Goal: Communication & Community: Answer question/provide support

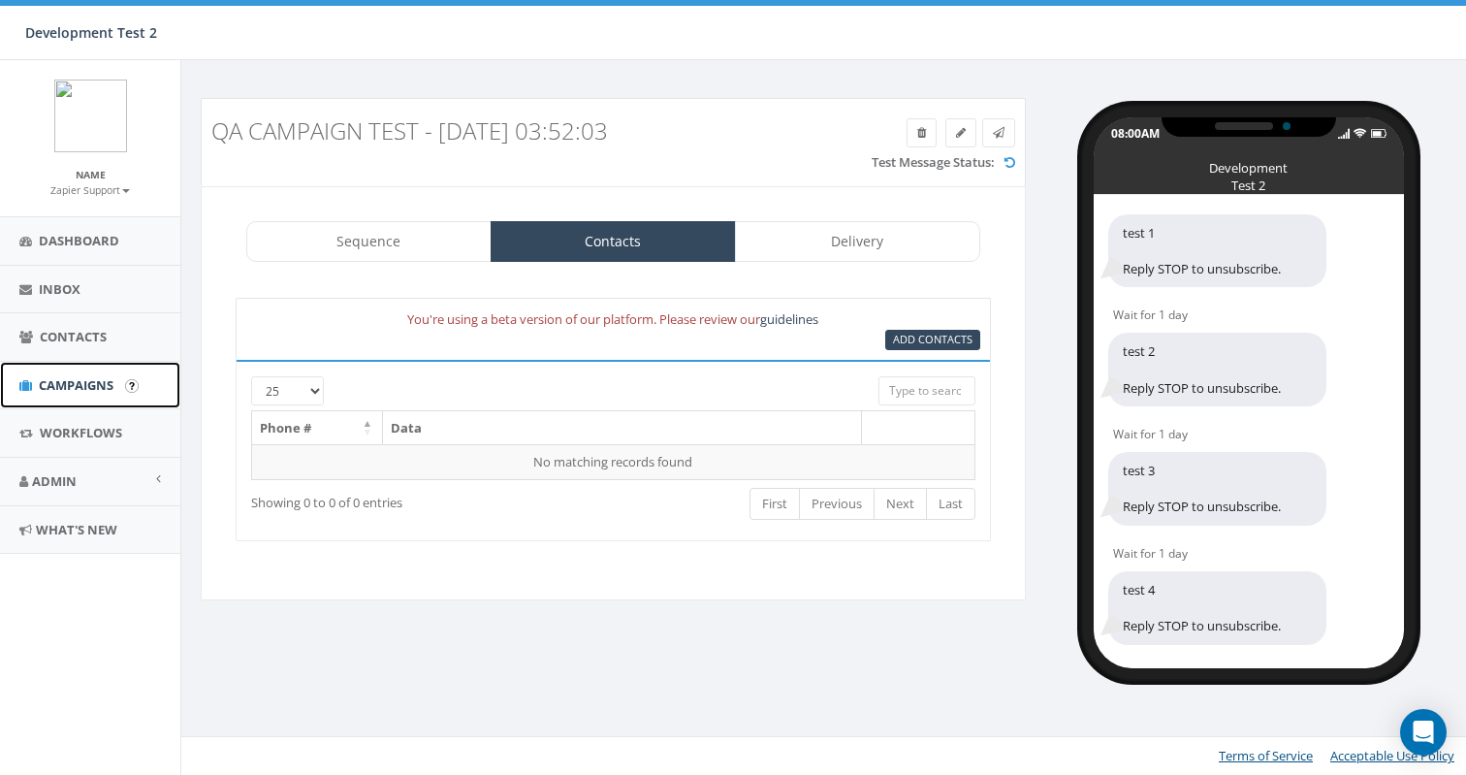
click at [67, 391] on span "Campaigns" at bounding box center [76, 384] width 75 height 17
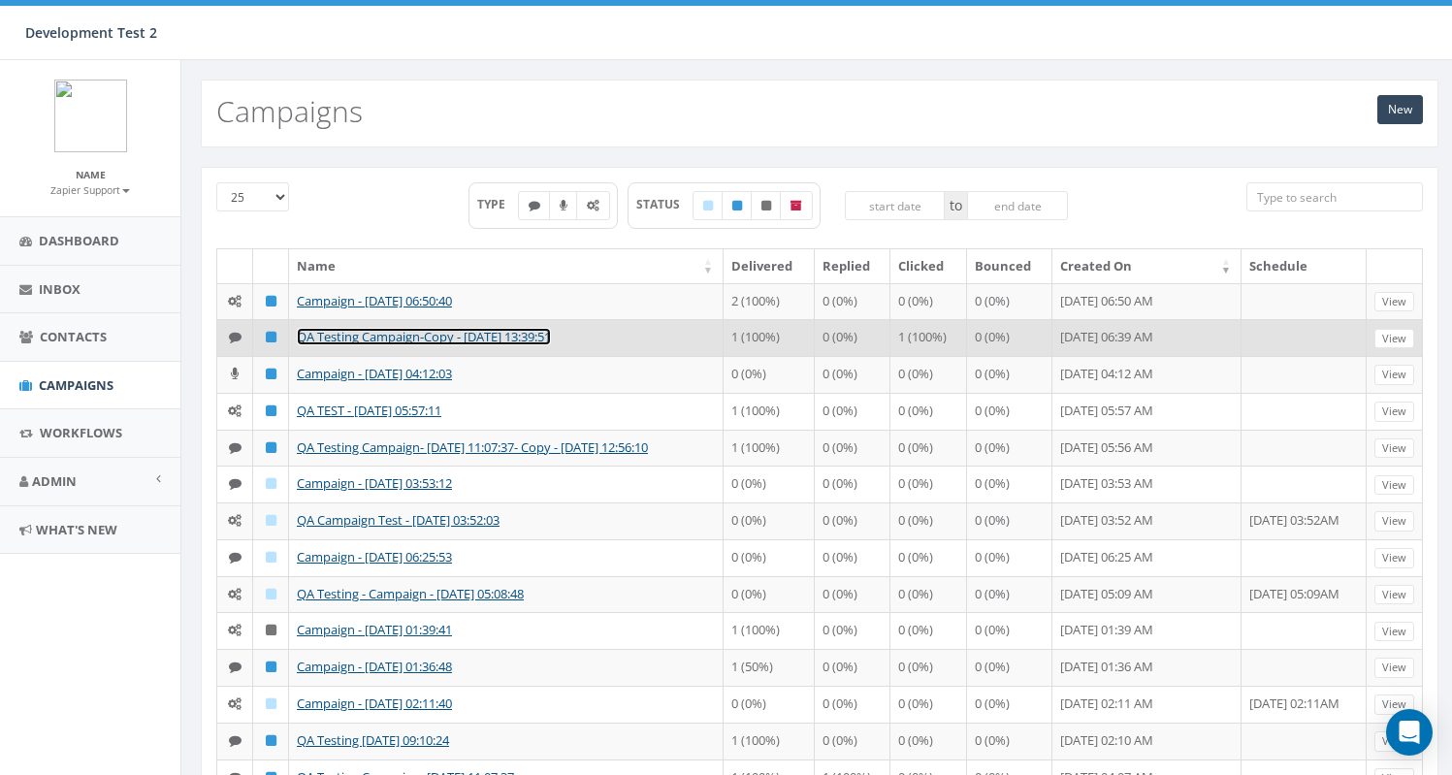
click at [368, 338] on link "QA Testing Campaign-Copy - [DATE] 13:39:51" at bounding box center [424, 336] width 254 height 17
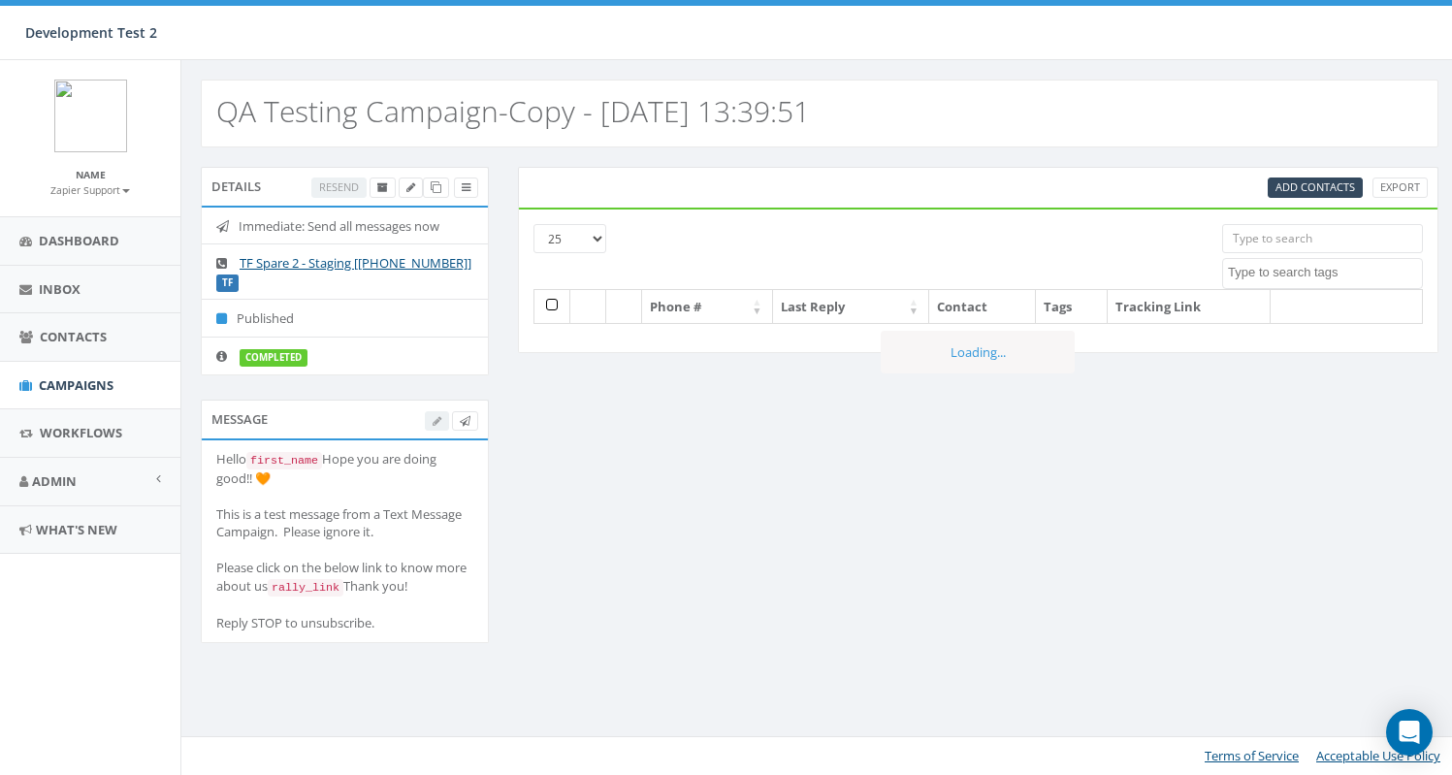
select select
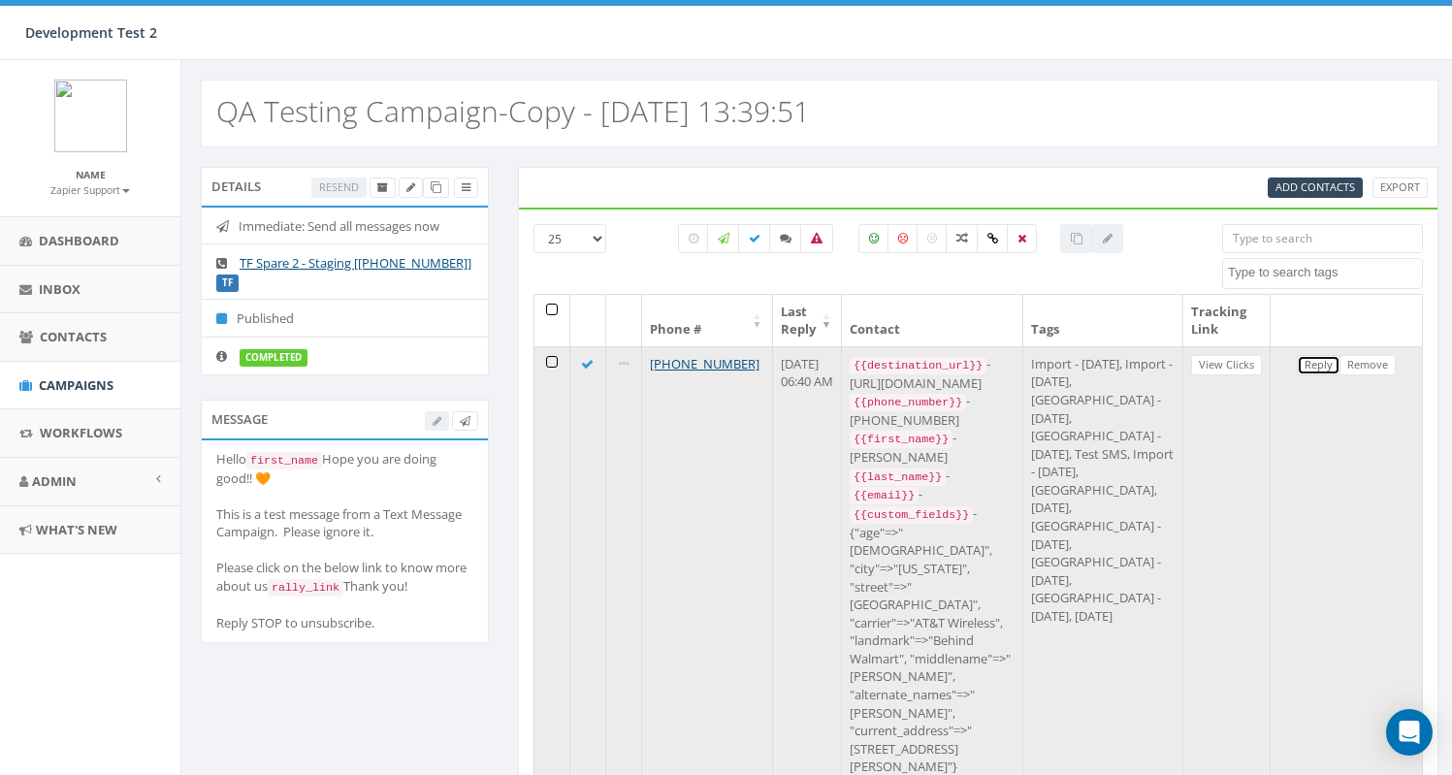
click at [1317, 364] on link "Reply" at bounding box center [1318, 365] width 44 height 20
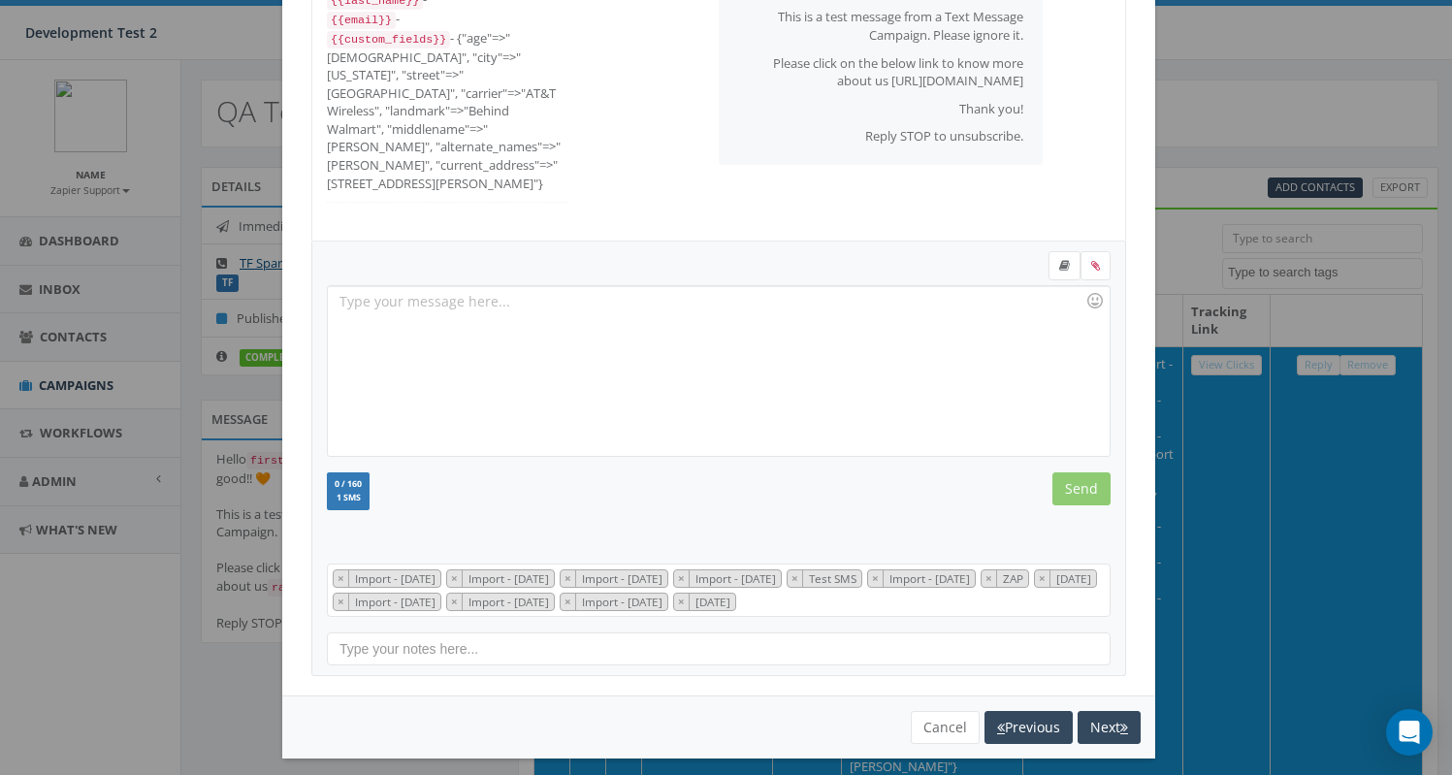
scroll to position [210, 0]
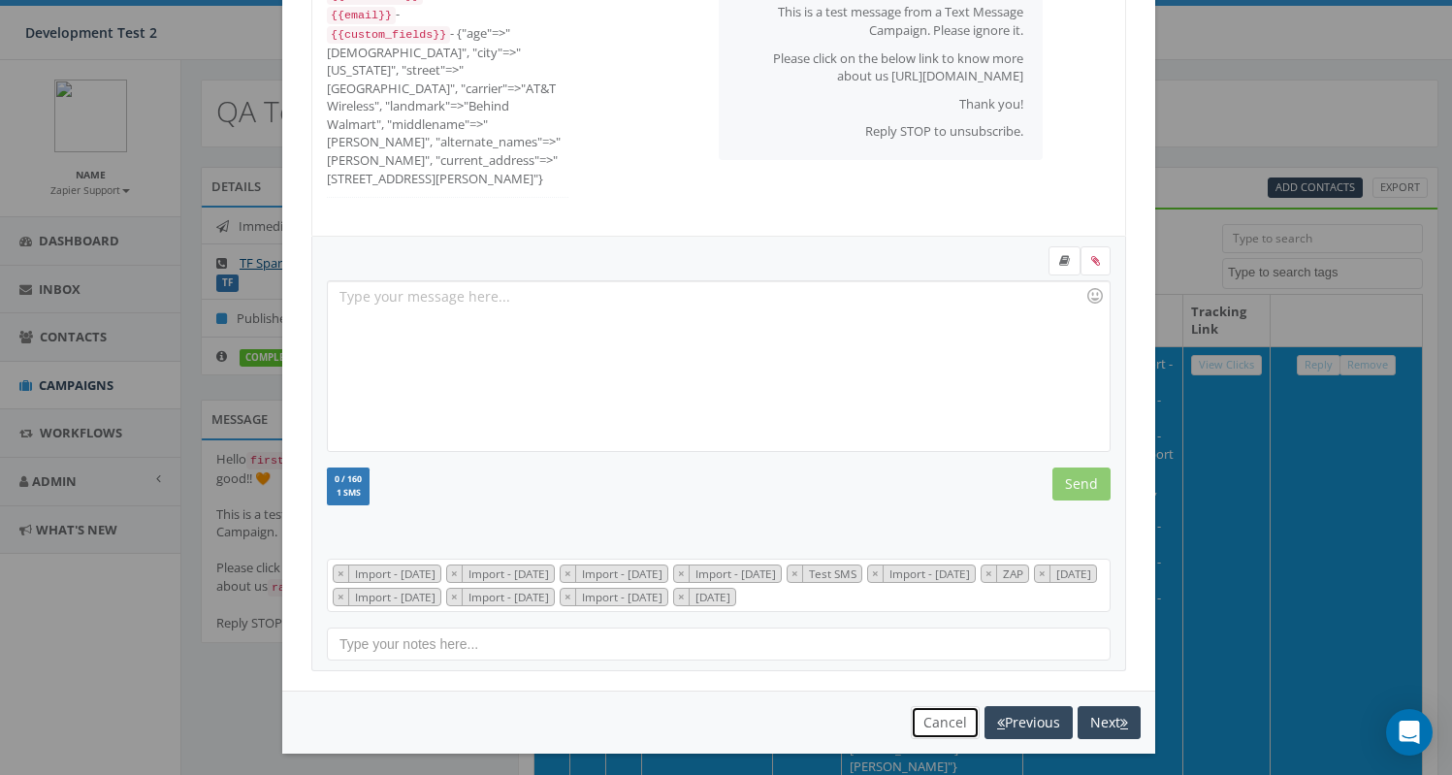
click at [937, 722] on button "Cancel" at bounding box center [945, 722] width 69 height 33
